Goal: Task Accomplishment & Management: Manage account settings

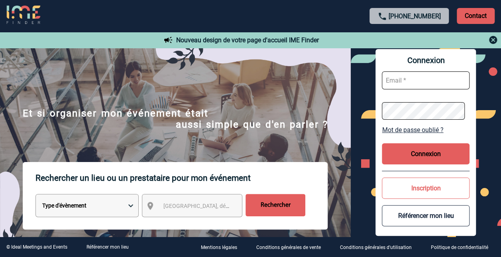
click at [415, 82] on input "text" at bounding box center [426, 80] width 88 height 18
type input "nathalie.lukawski@sanofi.com"
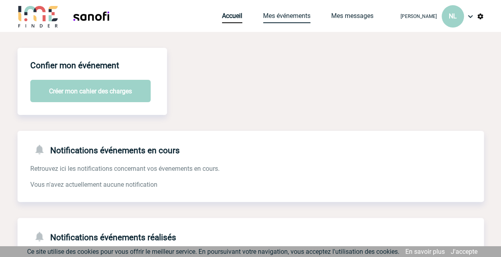
click at [277, 15] on link "Mes événements" at bounding box center [286, 17] width 47 height 11
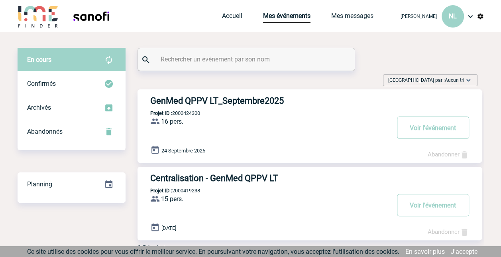
click at [230, 97] on h3 "GenMed QPPV LT_Septembre2025" at bounding box center [269, 101] width 239 height 10
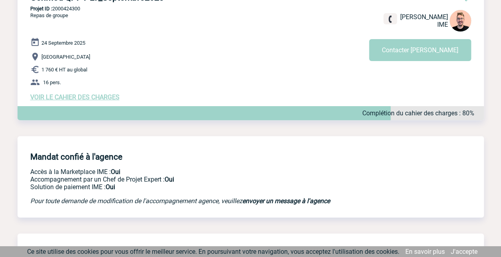
scroll to position [70, 0]
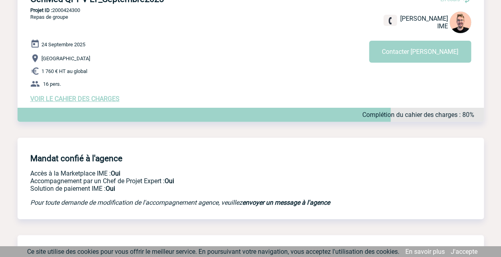
click at [94, 102] on span "VOIR LE CAHIER DES CHARGES" at bounding box center [74, 99] width 89 height 8
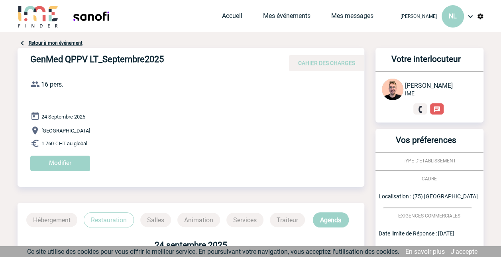
click at [22, 42] on img at bounding box center [23, 43] width 10 height 10
click at [34, 41] on link "Retour à mon événement" at bounding box center [56, 43] width 54 height 6
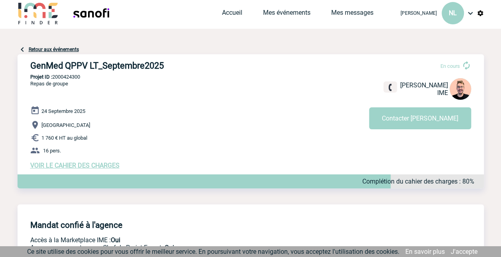
scroll to position [10, 0]
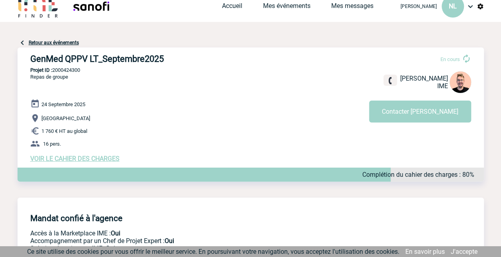
click at [91, 160] on span "VOIR LE CAHIER DES CHARGES" at bounding box center [74, 159] width 89 height 8
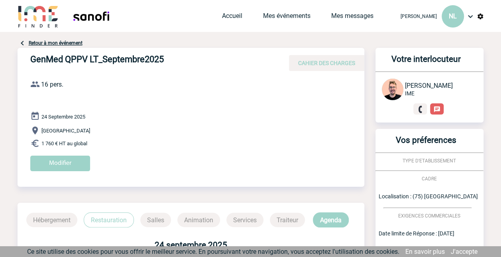
click at [32, 41] on link "Retour à mon événement" at bounding box center [56, 43] width 54 height 6
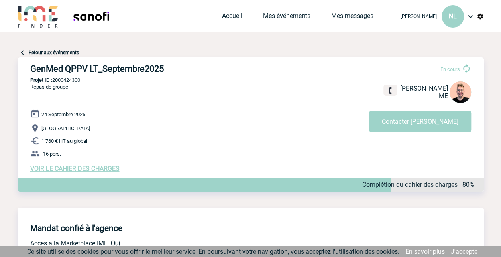
click at [88, 168] on span "VOIR LE CAHIER DES CHARGES" at bounding box center [74, 169] width 89 height 8
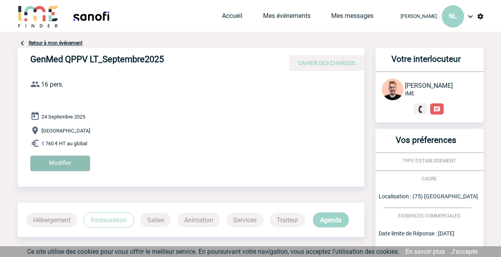
click at [74, 159] on input "Modifier" at bounding box center [60, 163] width 60 height 16
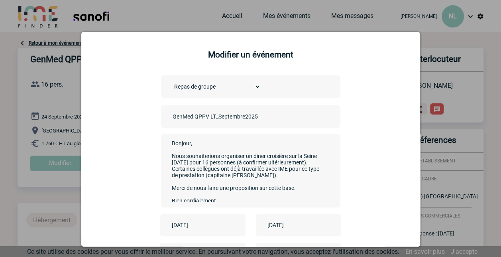
click at [47, 95] on div at bounding box center [250, 128] width 501 height 257
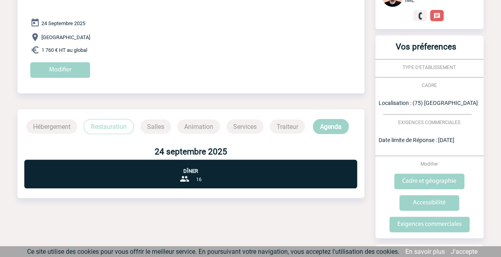
scroll to position [100, 0]
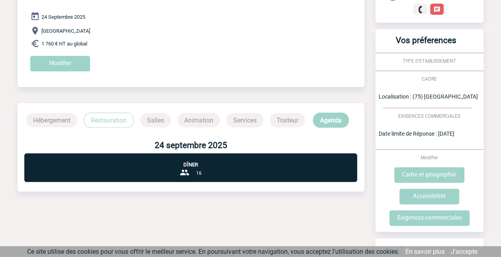
click at [328, 120] on p "Agenda" at bounding box center [331, 119] width 36 height 15
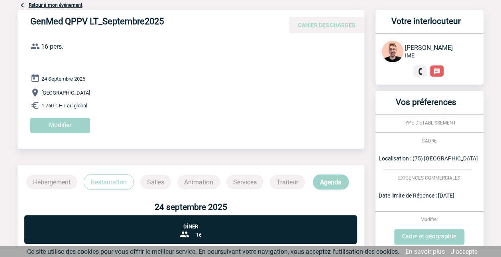
scroll to position [0, 0]
